Goal: Transaction & Acquisition: Purchase product/service

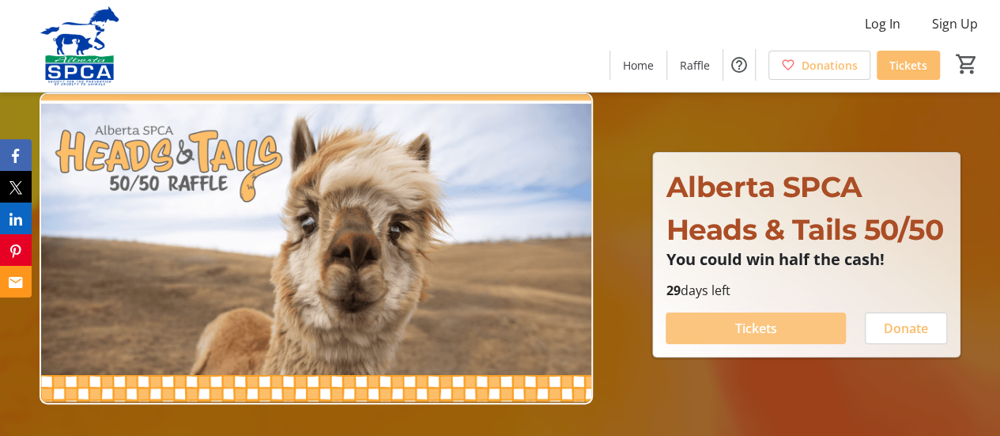
click at [776, 325] on span "Tickets" at bounding box center [756, 328] width 42 height 19
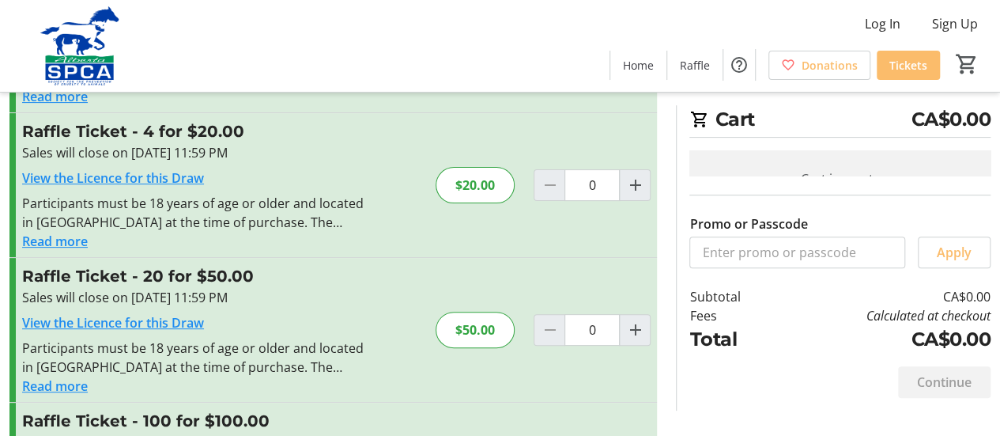
scroll to position [162, 0]
click at [635, 181] on mat-icon "Increment by one" at bounding box center [634, 185] width 19 height 19
type input "1"
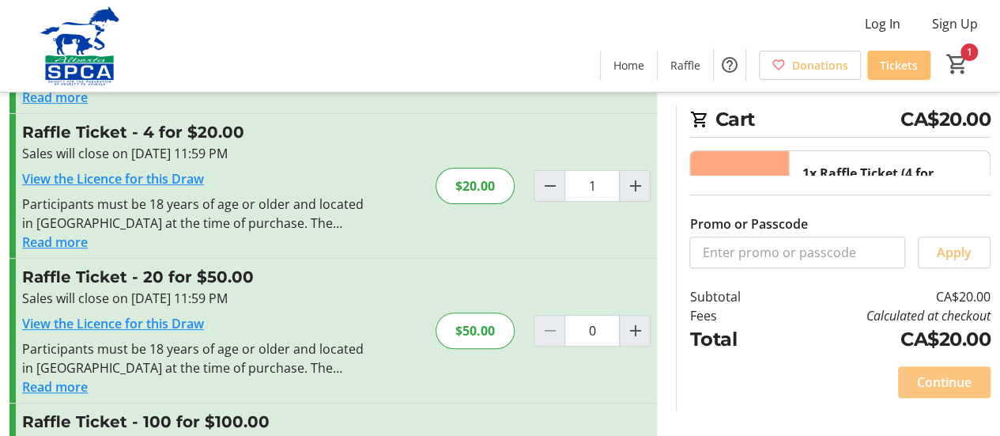
click at [961, 387] on span "Continue" at bounding box center [944, 381] width 55 height 19
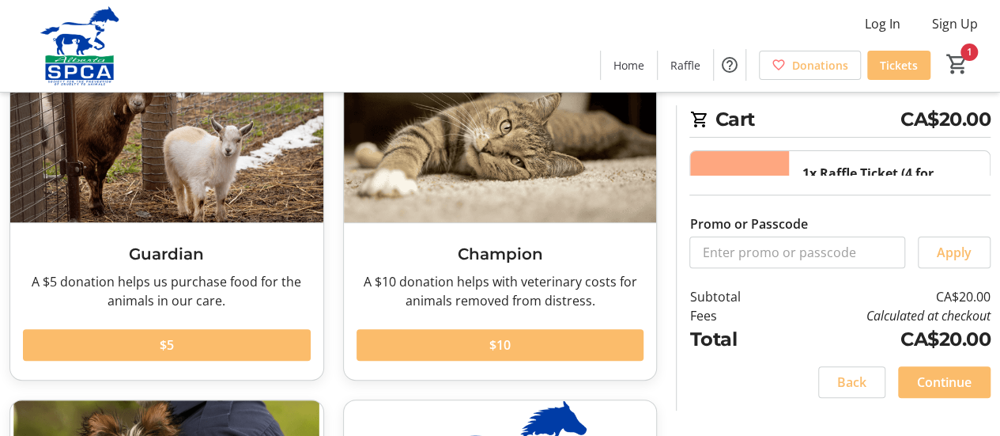
scroll to position [132, 0]
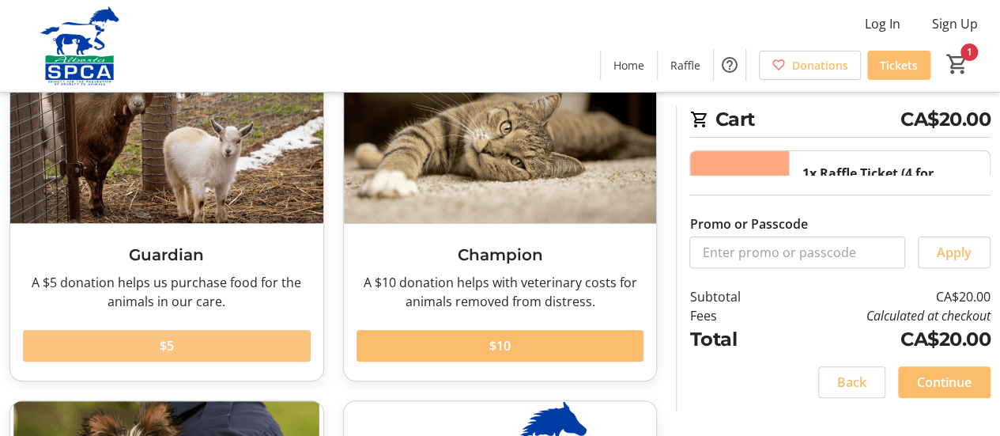
click at [186, 345] on span at bounding box center [167, 345] width 288 height 38
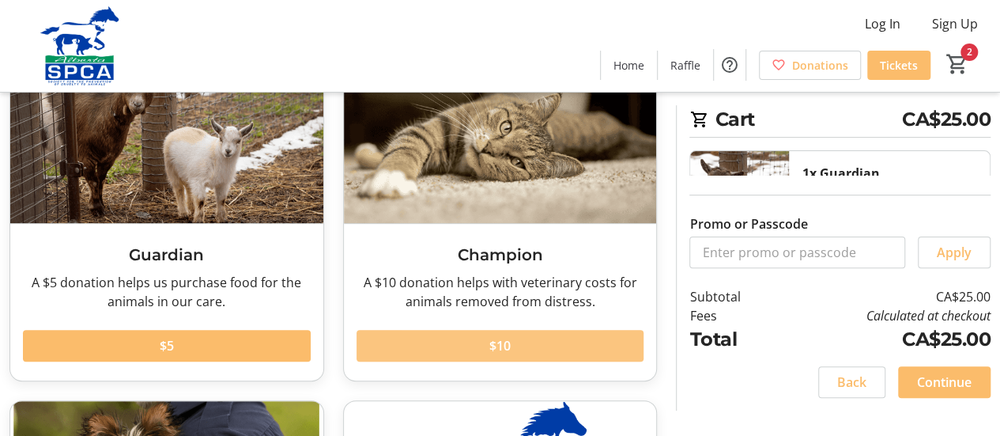
click at [508, 333] on span at bounding box center [501, 345] width 288 height 38
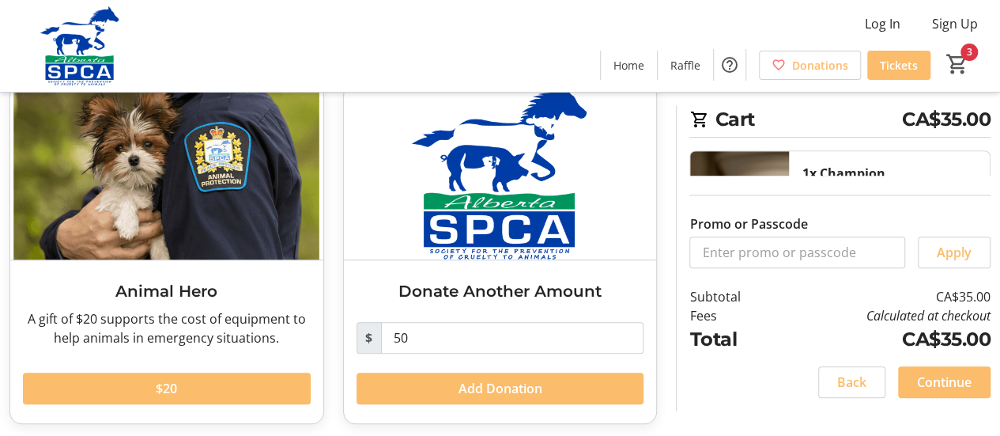
scroll to position [454, 0]
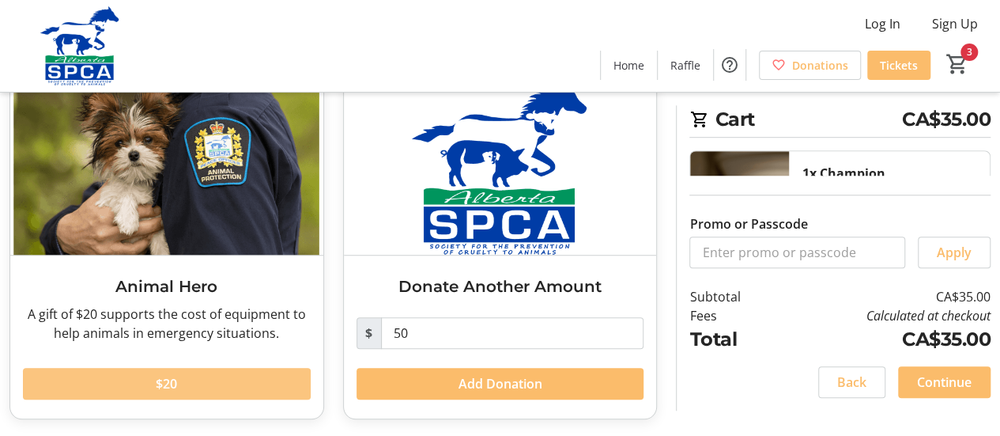
click at [164, 386] on span "$20" at bounding box center [166, 383] width 21 height 19
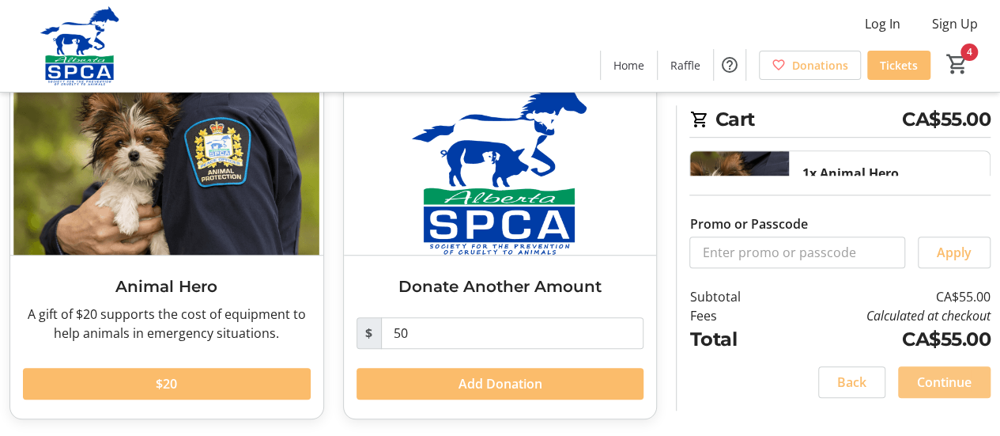
click at [961, 368] on span at bounding box center [944, 382] width 92 height 38
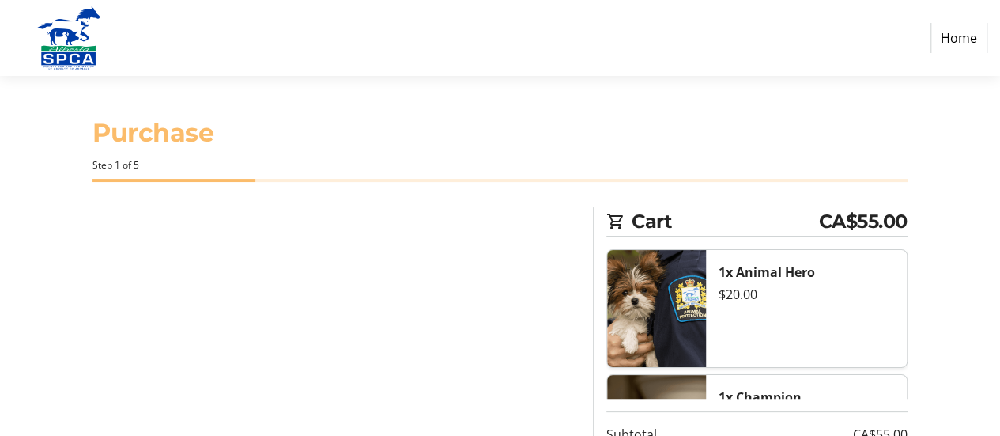
select select "CA"
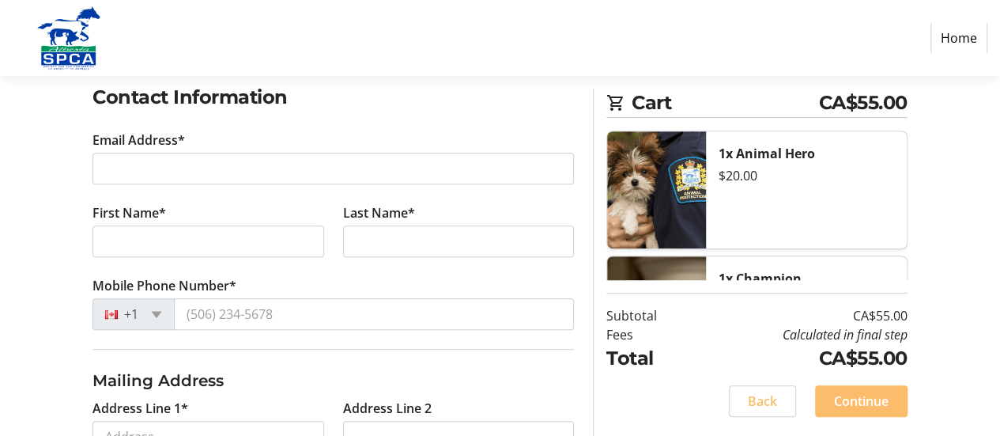
scroll to position [269, 0]
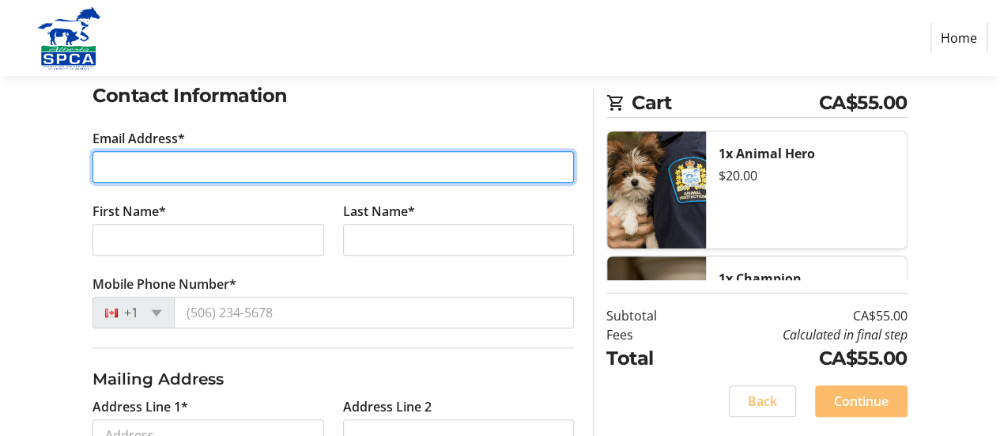
click at [107, 170] on input "Email Address*" at bounding box center [332, 167] width 481 height 32
type input "[EMAIL_ADDRESS][DOMAIN_NAME]"
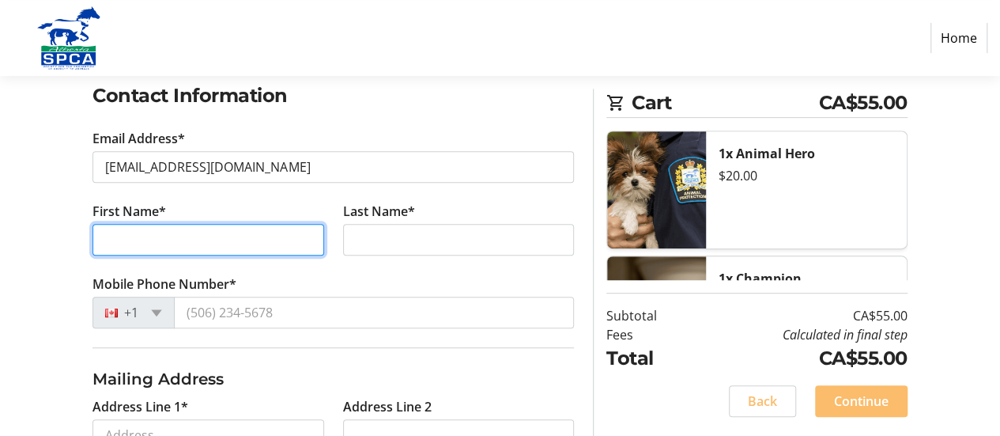
click at [159, 232] on input "First Name*" at bounding box center [207, 240] width 231 height 32
type input "[PERSON_NAME]"
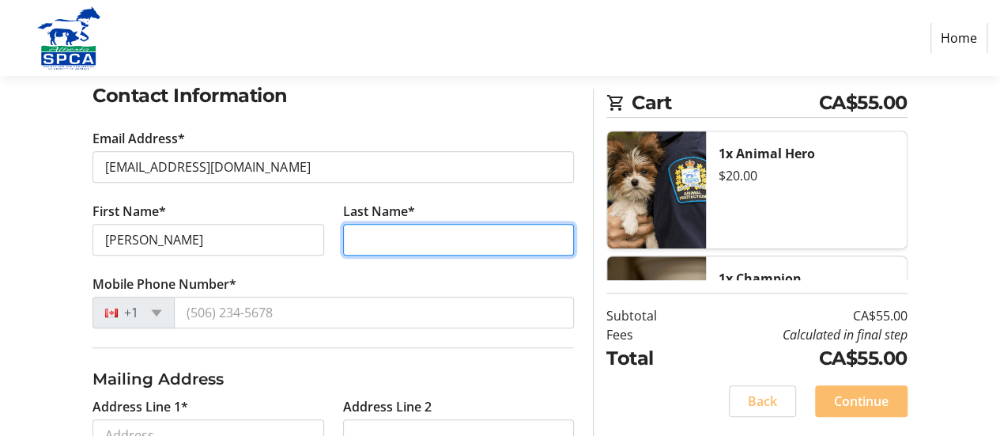
click at [375, 236] on input "Last Name*" at bounding box center [458, 240] width 231 height 32
type input "Mitrega"
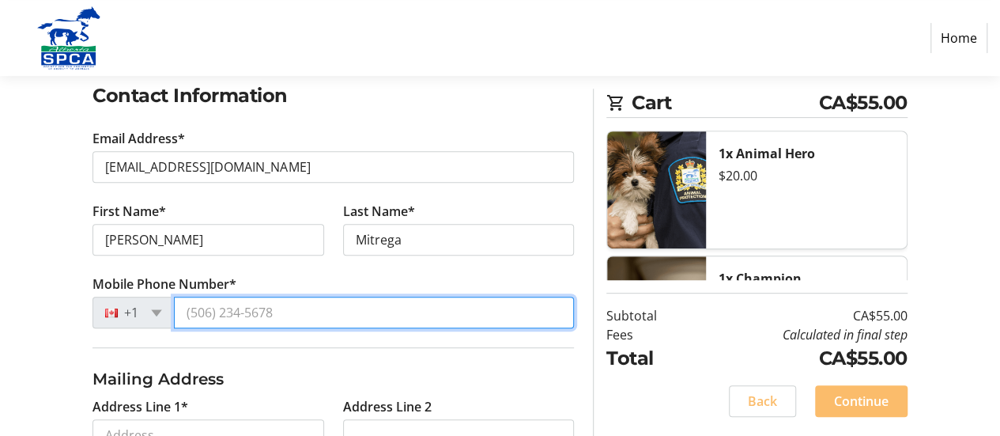
click at [280, 304] on input "Mobile Phone Number*" at bounding box center [374, 312] width 400 height 32
type input "[PHONE_NUMBER]"
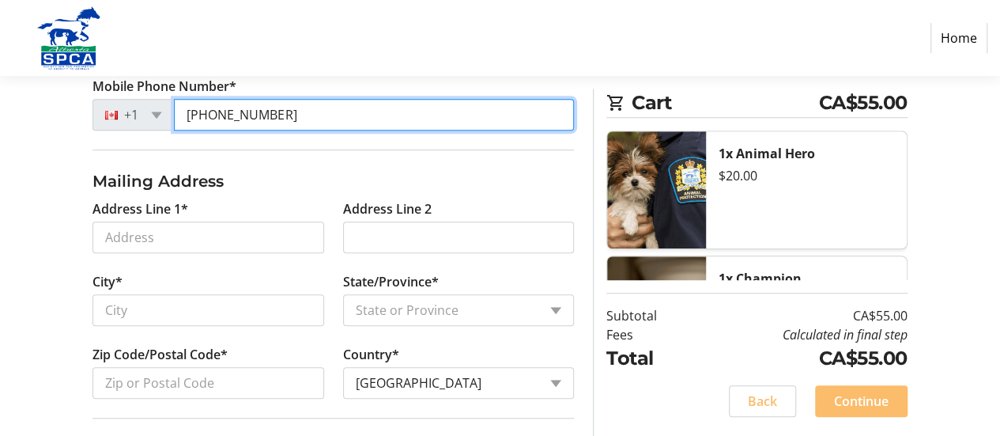
scroll to position [470, 0]
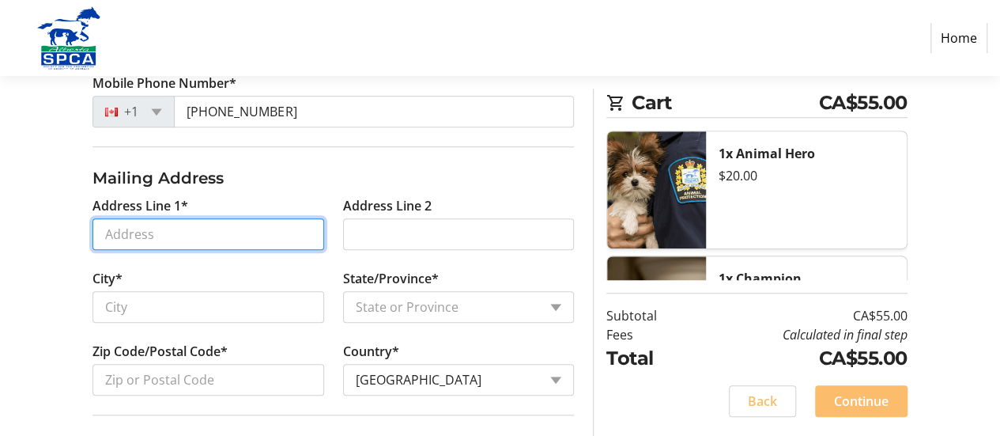
click at [138, 224] on input "Address Line 1*" at bounding box center [207, 234] width 231 height 32
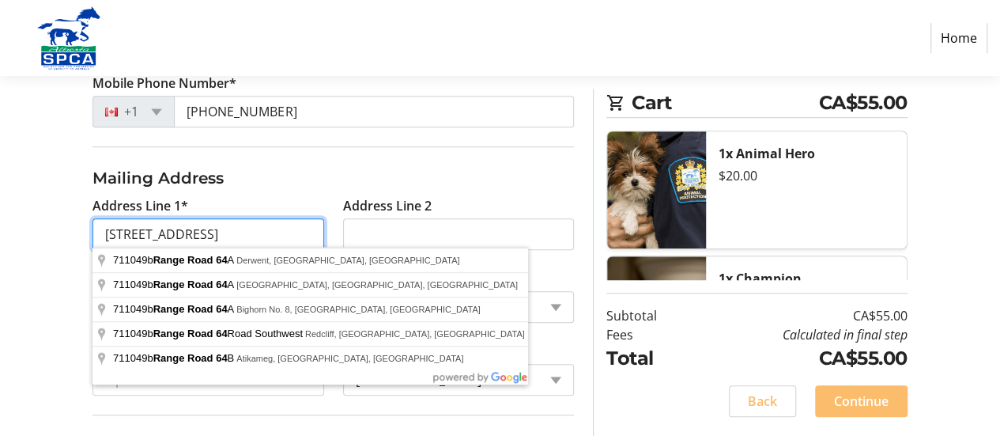
type input "[STREET_ADDRESS]"
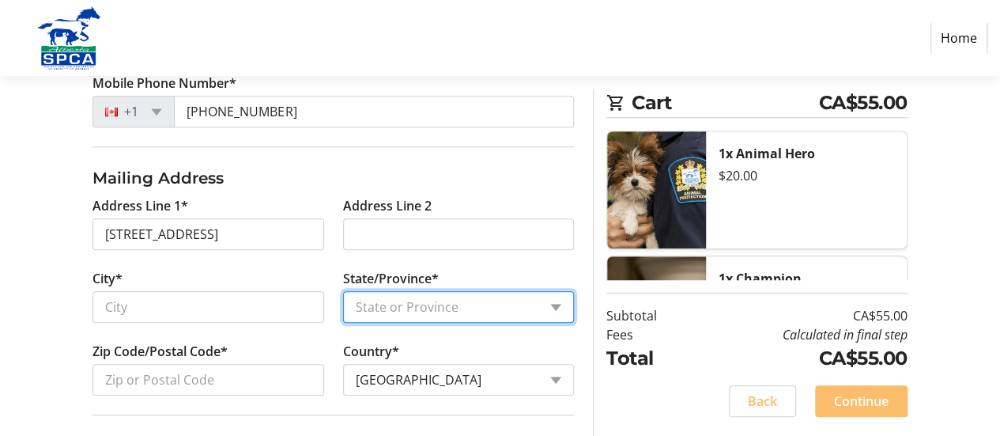
click at [560, 305] on select "State or Province State or Province [GEOGRAPHIC_DATA] [GEOGRAPHIC_DATA] [GEOGRA…" at bounding box center [458, 307] width 231 height 32
select select "AB"
click at [343, 291] on select "State or Province State or Province [GEOGRAPHIC_DATA] [GEOGRAPHIC_DATA] [GEOGRA…" at bounding box center [458, 307] width 231 height 32
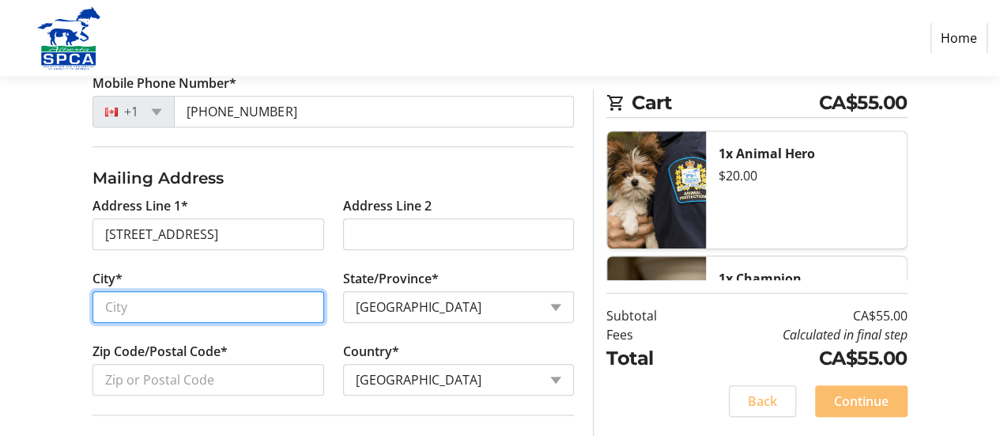
click at [130, 304] on input "City*" at bounding box center [207, 307] width 231 height 32
type input "[GEOGRAPHIC_DATA]"
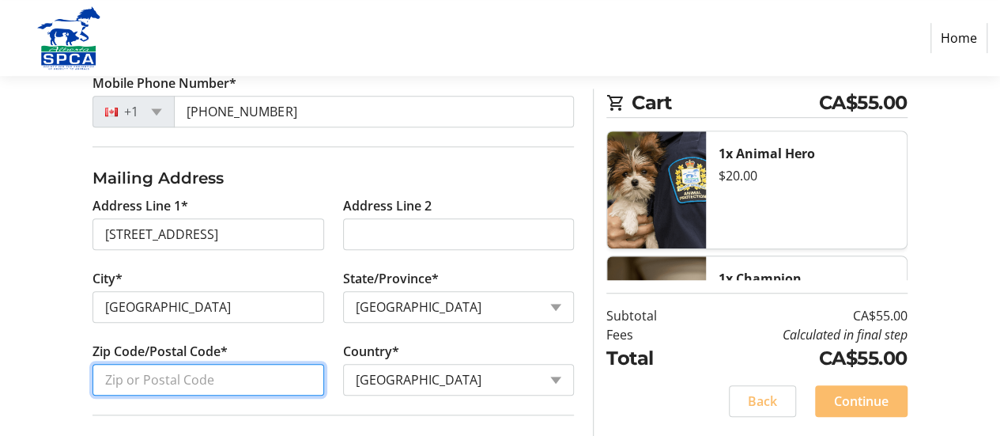
click at [122, 386] on input "Zip Code/Postal Code*" at bounding box center [207, 380] width 231 height 32
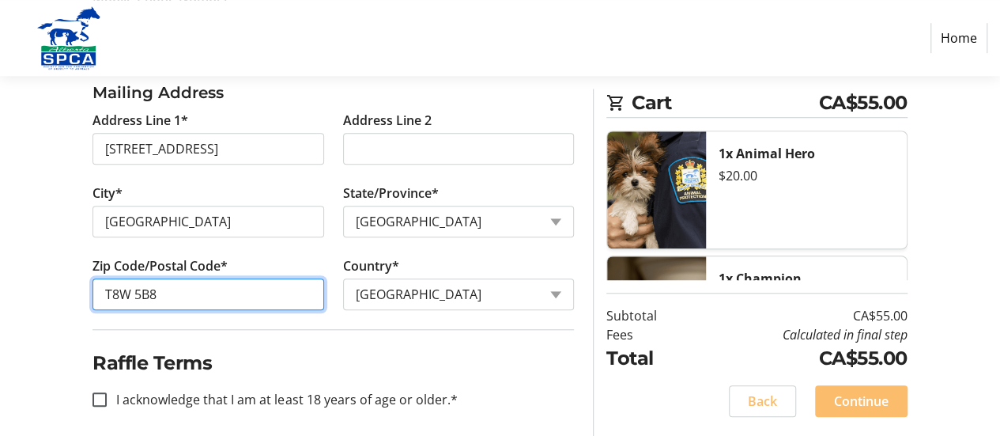
scroll to position [561, 0]
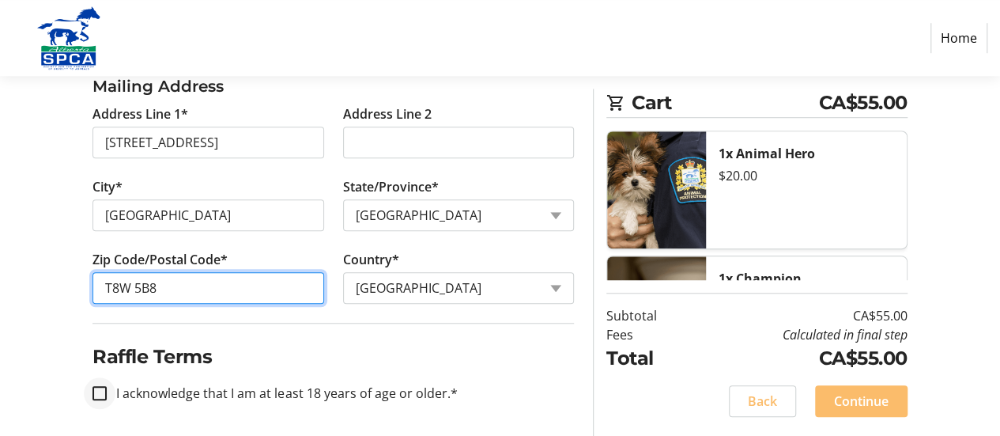
type input "T8W 5B8"
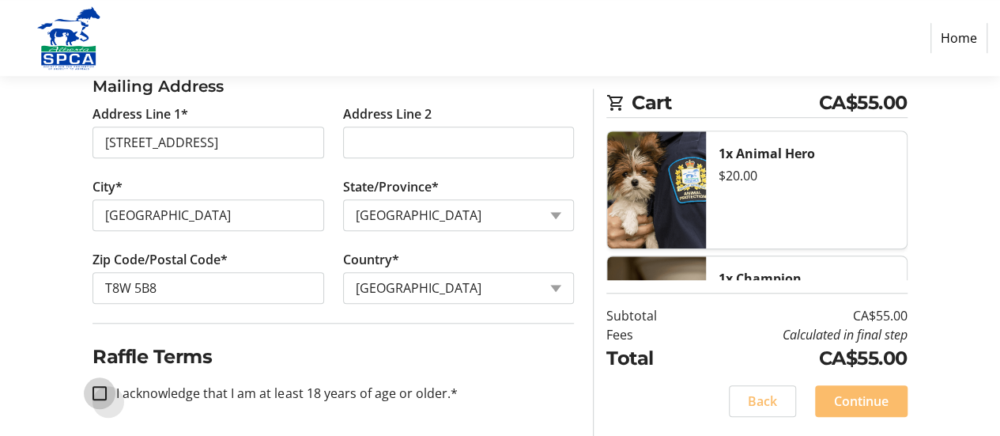
click at [104, 390] on input "I acknowledge that I am at least 18 years of age or older.*" at bounding box center [99, 393] width 14 height 14
checkbox input "true"
click at [879, 391] on span at bounding box center [861, 401] width 92 height 38
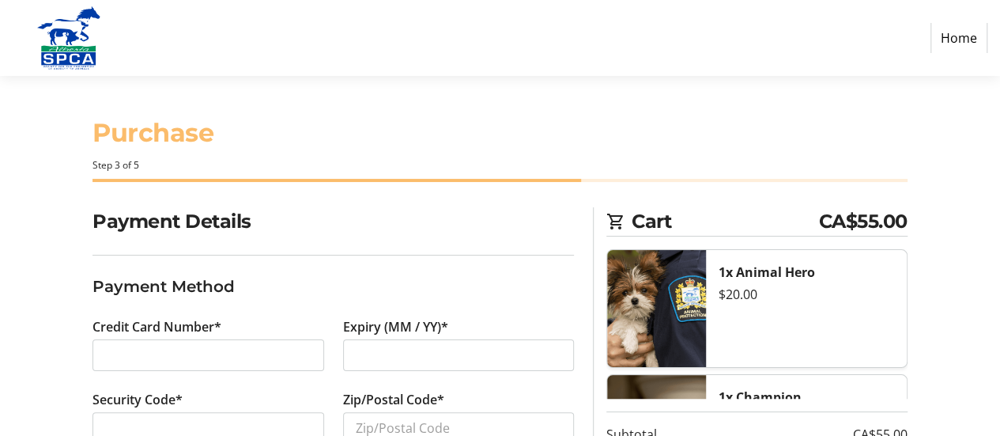
click at [142, 417] on div at bounding box center [207, 428] width 231 height 32
click at [376, 428] on input "Zip/Postal Code*" at bounding box center [458, 428] width 231 height 32
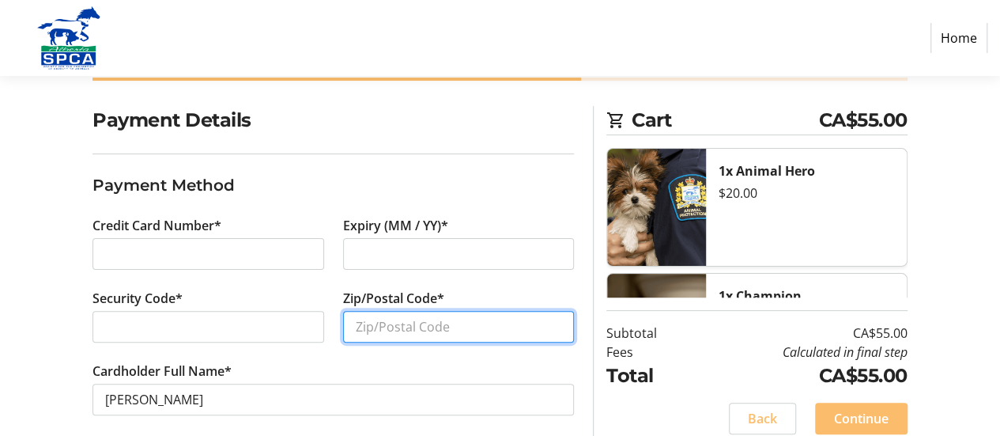
scroll to position [119, 0]
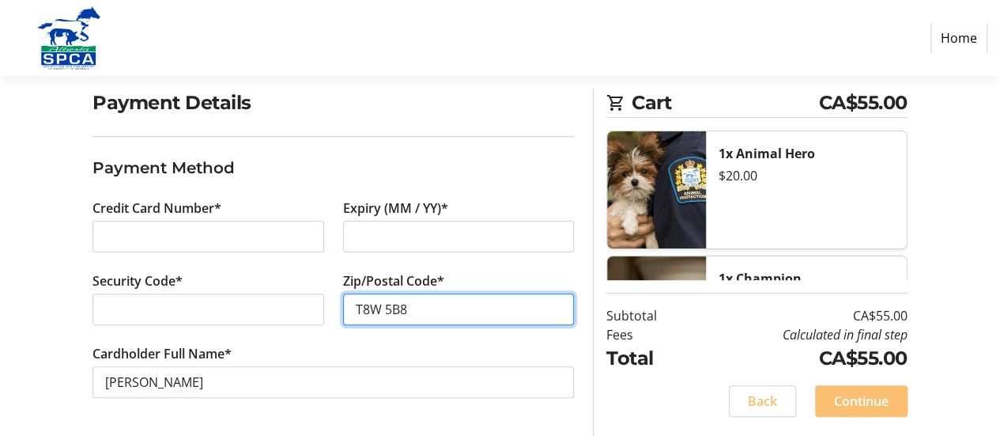
type input "T8W 5B8"
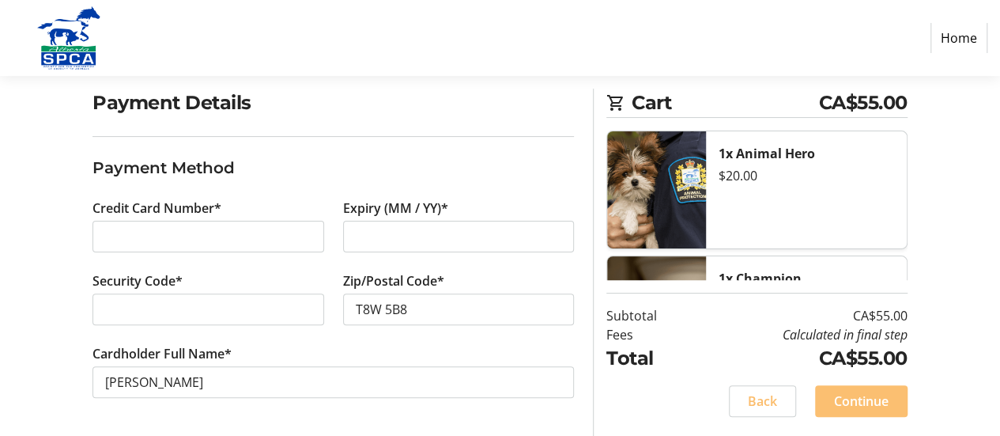
click at [851, 397] on span "Continue" at bounding box center [861, 400] width 55 height 19
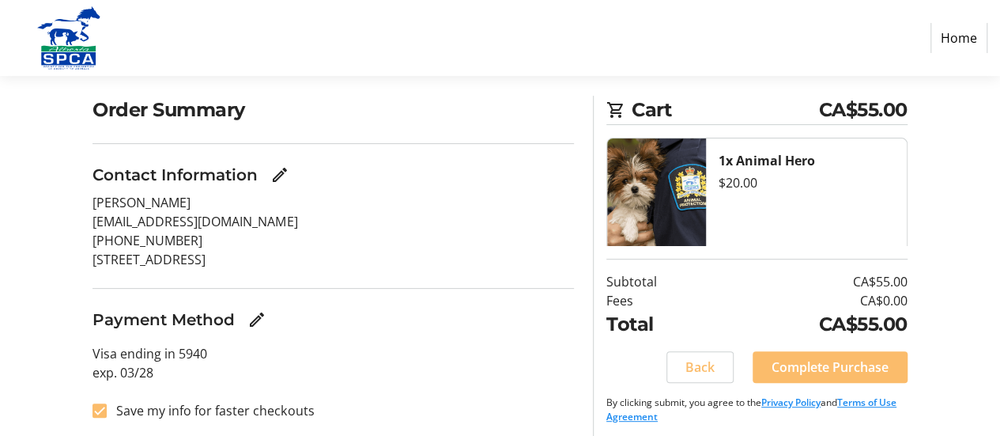
scroll to position [119, 0]
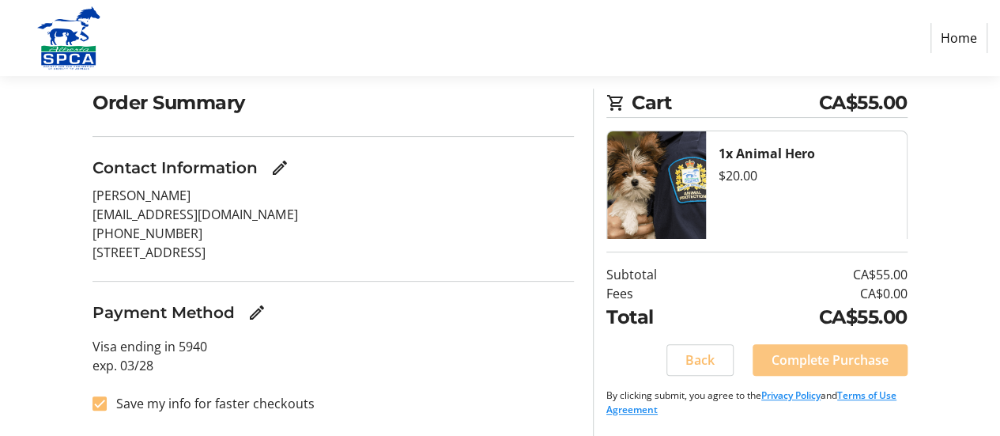
click at [790, 358] on span "Complete Purchase" at bounding box center [830, 359] width 117 height 19
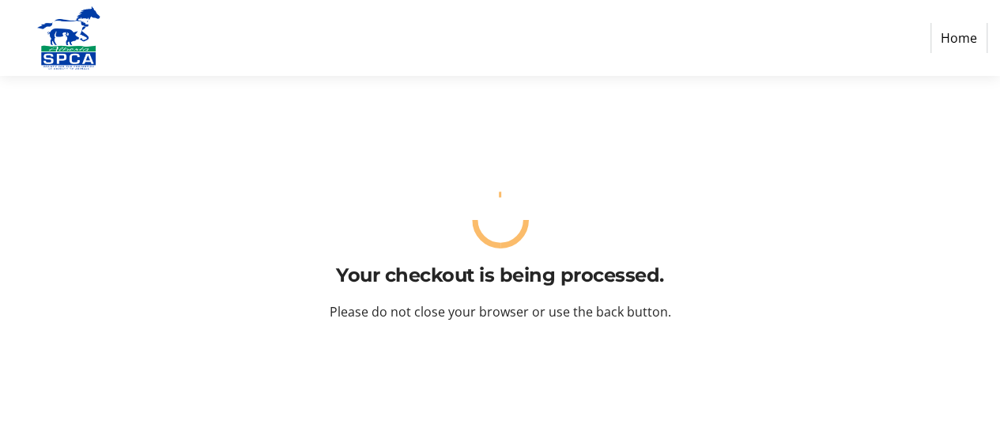
scroll to position [0, 0]
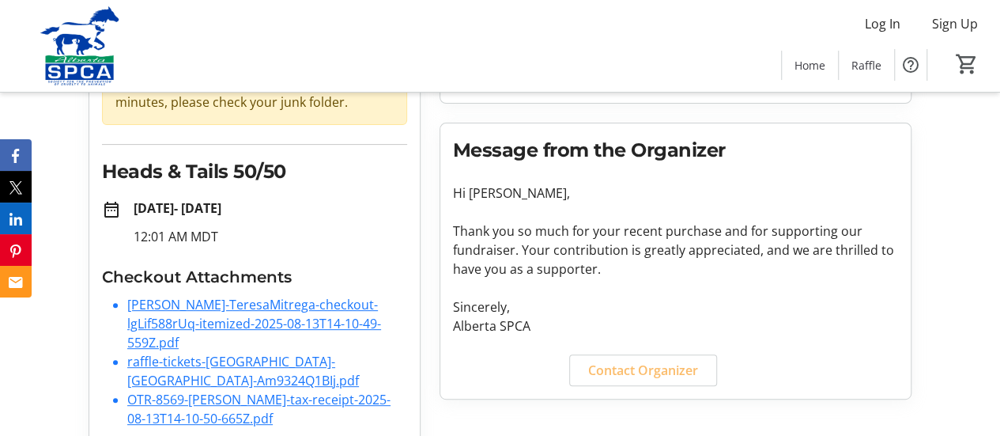
scroll to position [188, 0]
